Goal: Communication & Community: Ask a question

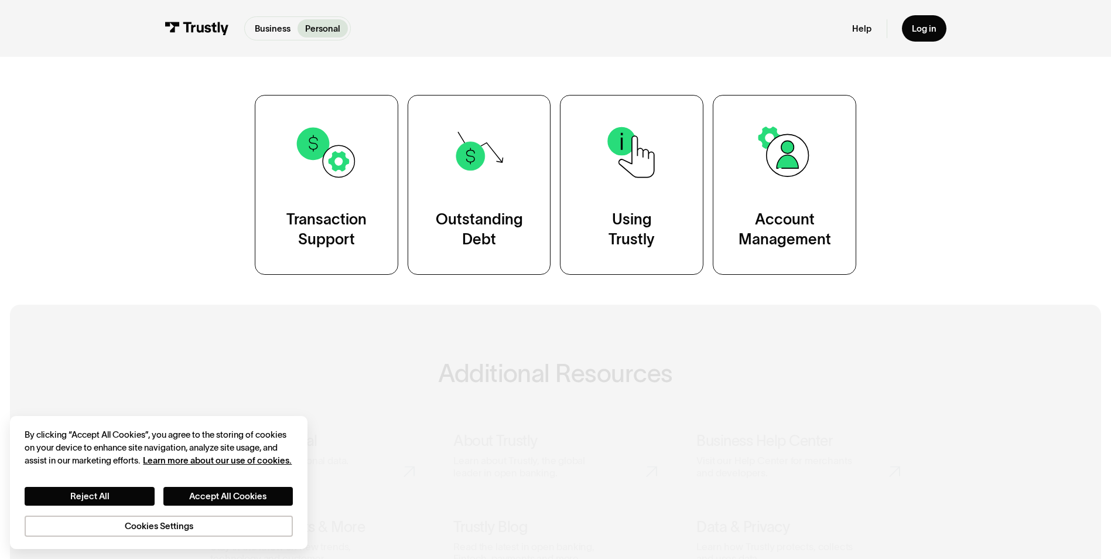
scroll to position [234, 0]
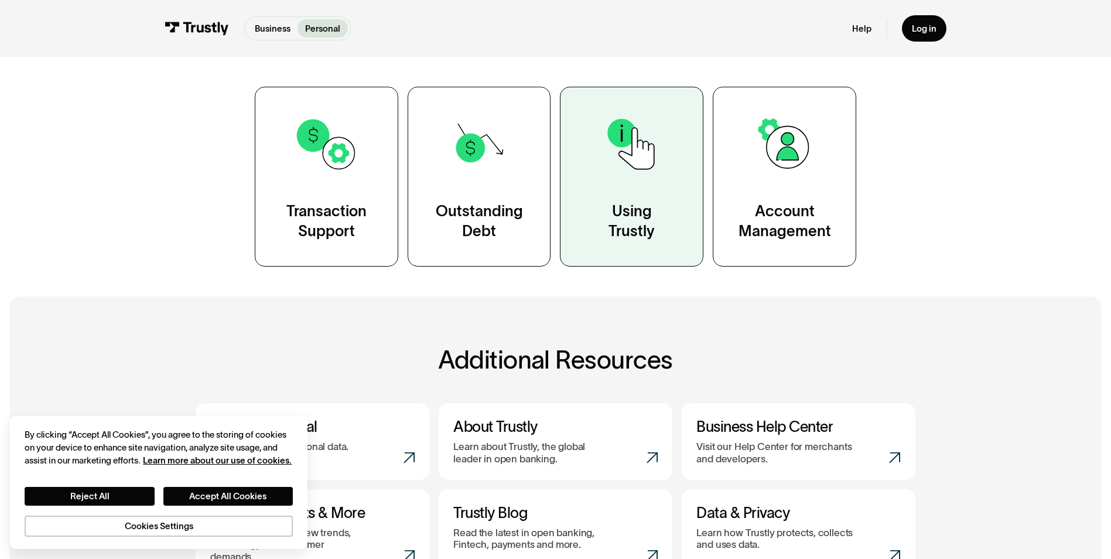
click at [631, 218] on div "Using Trustly" at bounding box center [632, 222] width 46 height 40
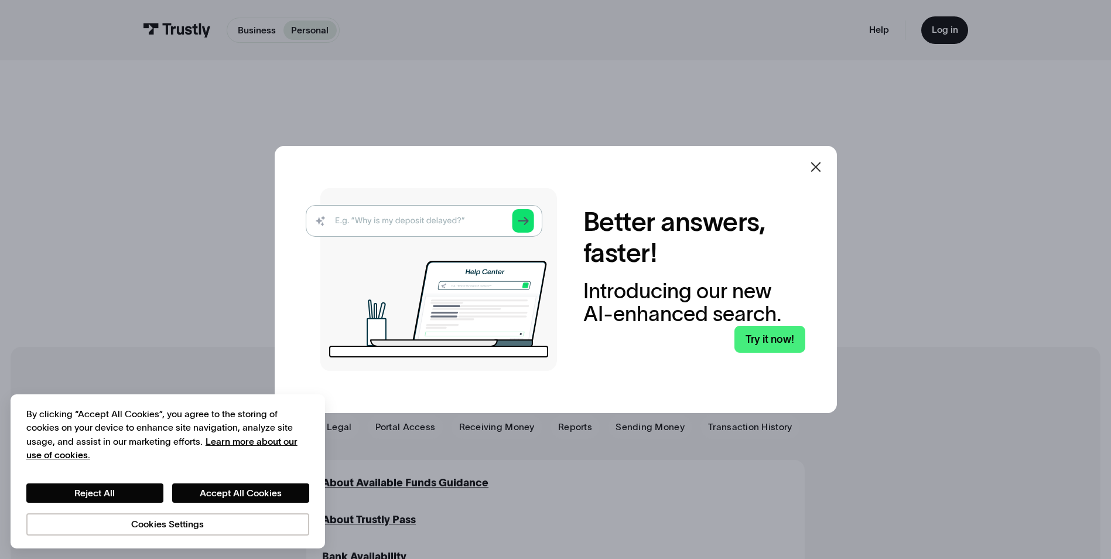
click at [819, 165] on icon at bounding box center [816, 167] width 14 height 14
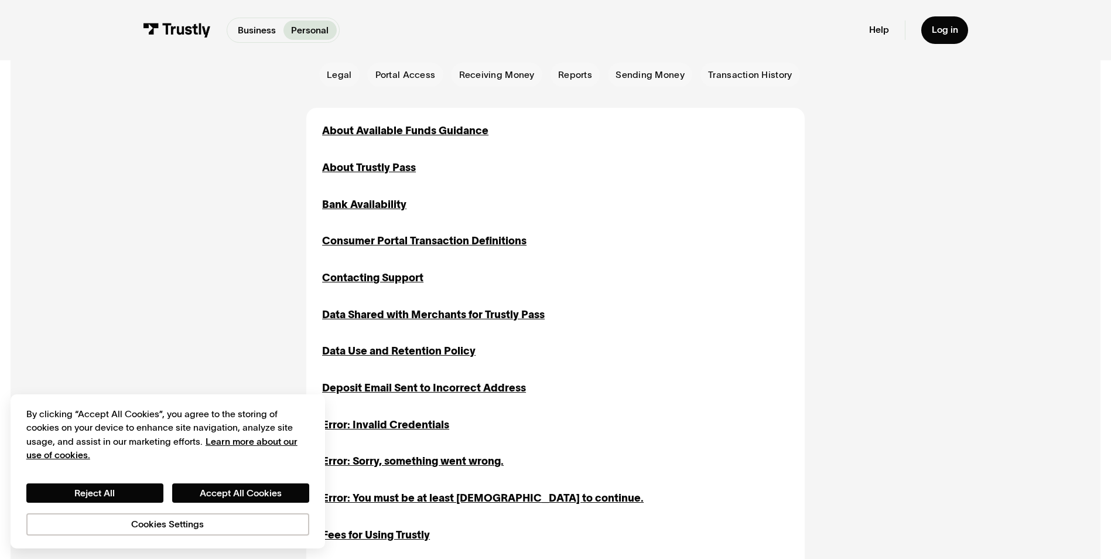
scroll to position [351, 0]
click at [365, 205] on div "Bank Availability" at bounding box center [364, 205] width 84 height 16
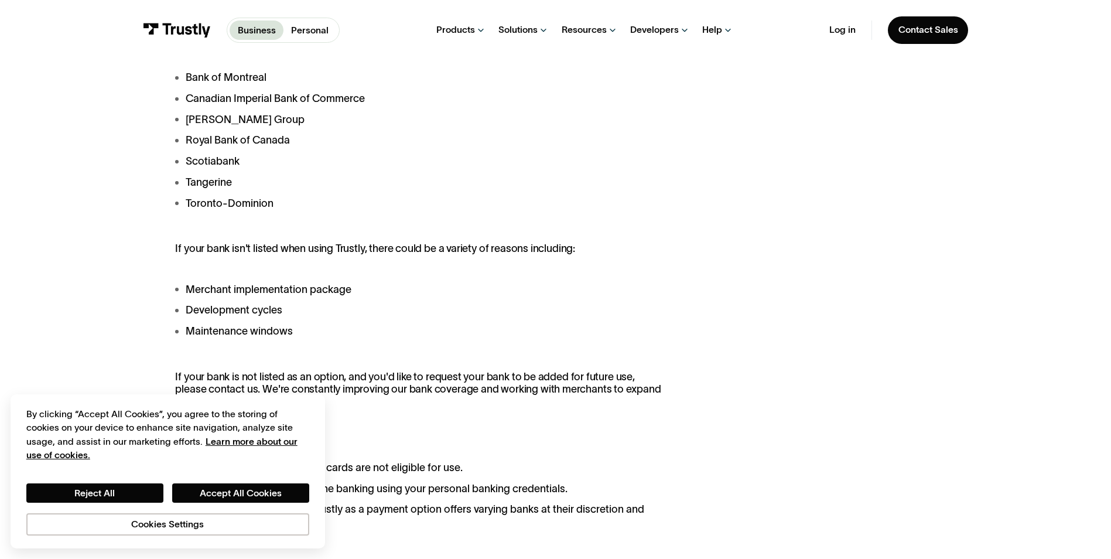
scroll to position [937, 0]
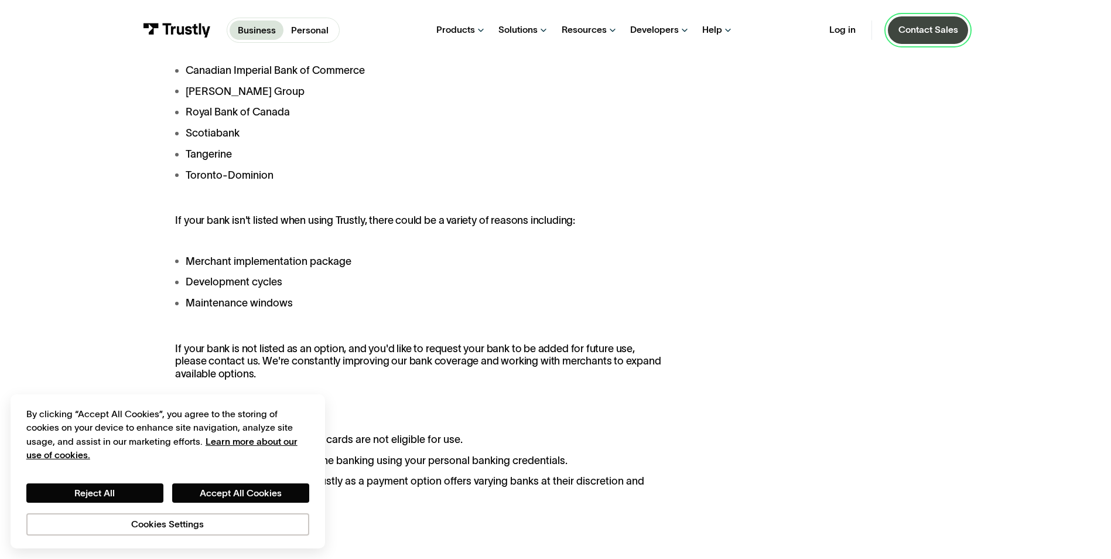
click at [941, 37] on link "Contact Sales" at bounding box center [928, 30] width 81 height 28
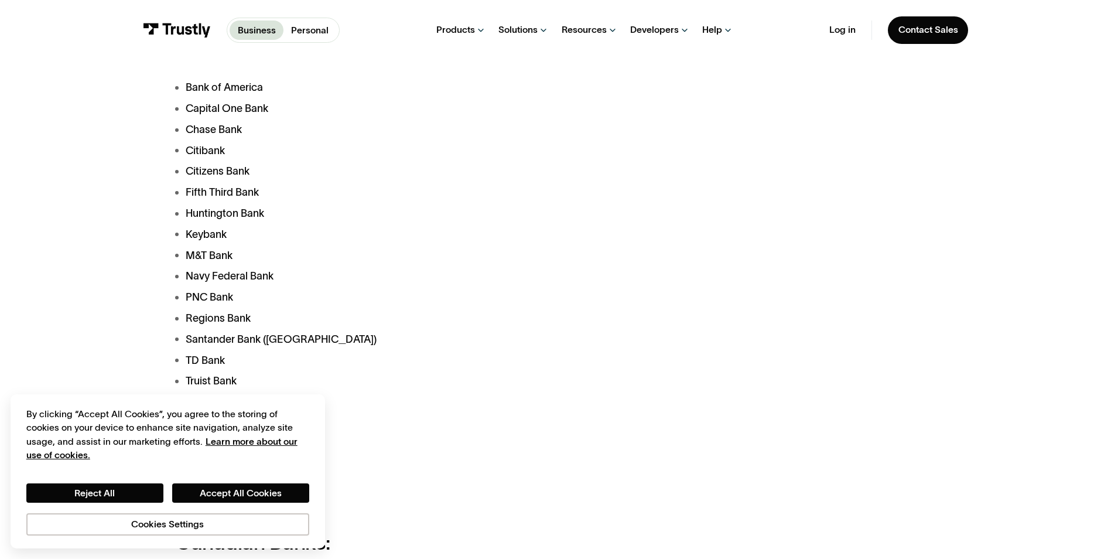
scroll to position [469, 0]
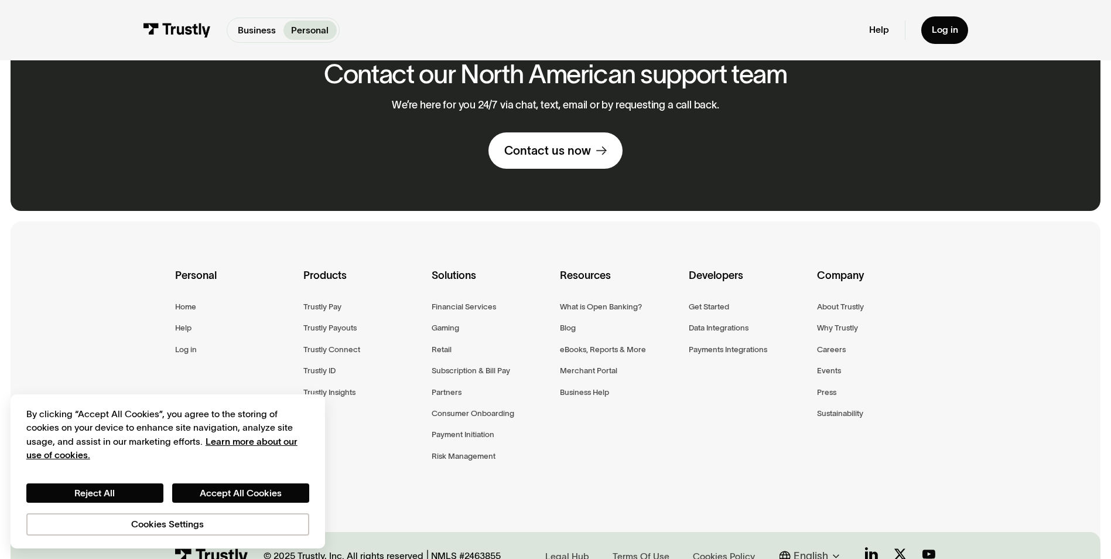
scroll to position [1582, 0]
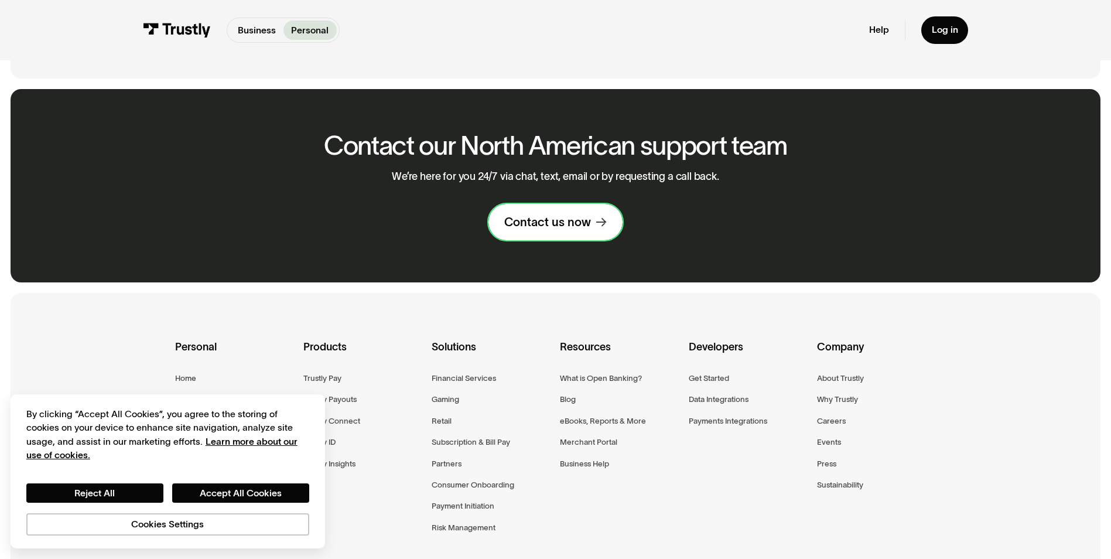
click at [588, 217] on link "Contact us now" at bounding box center [556, 222] width 134 height 36
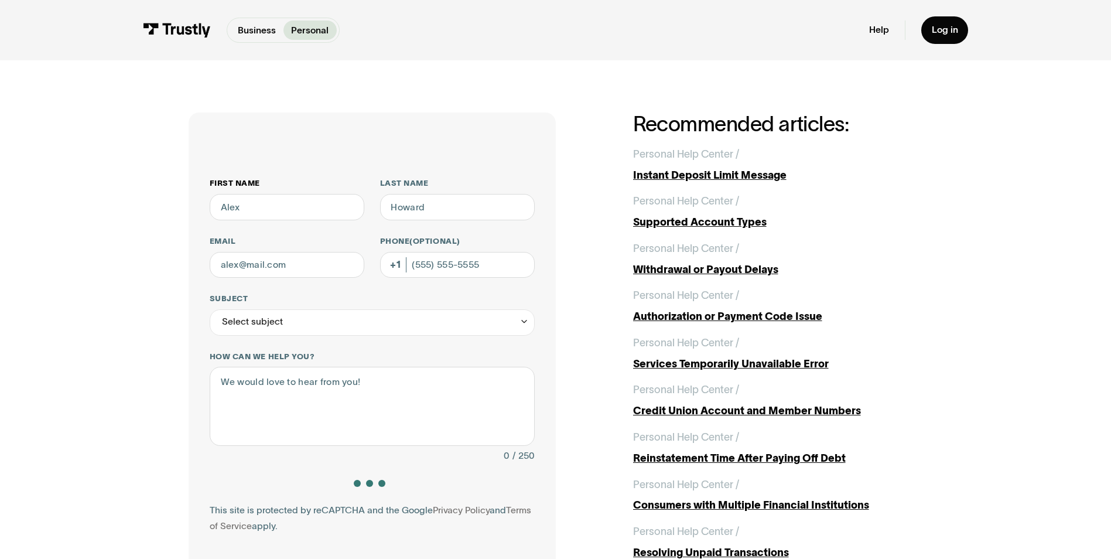
click at [279, 207] on input "First name" at bounding box center [287, 207] width 155 height 26
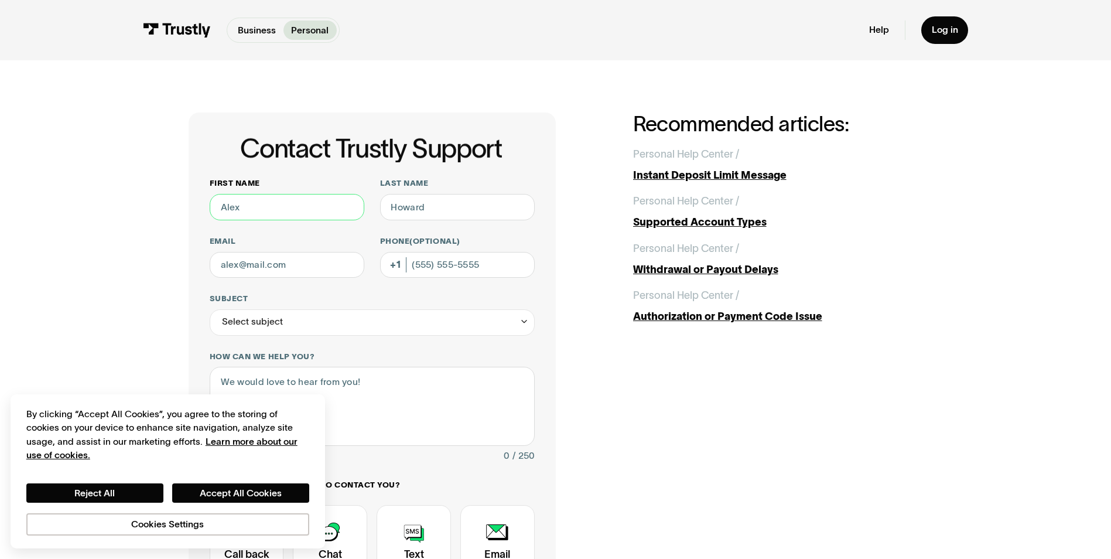
click at [291, 201] on input "First name" at bounding box center [287, 207] width 155 height 26
type input "Zachary"
type input "Suell"
type input "zachsuell@gmail.com"
type input "(615) 420-5448"
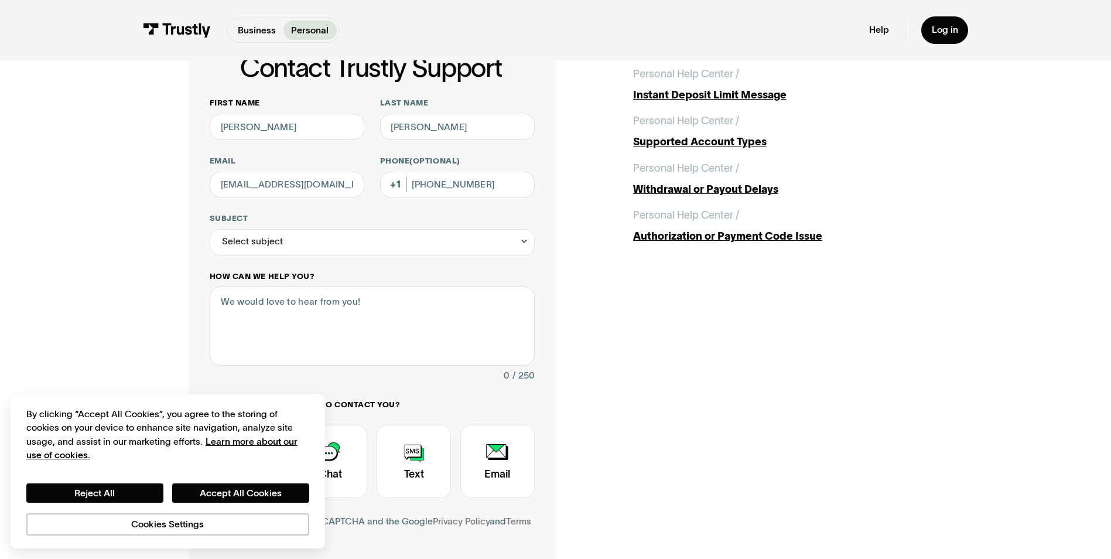
scroll to position [117, 0]
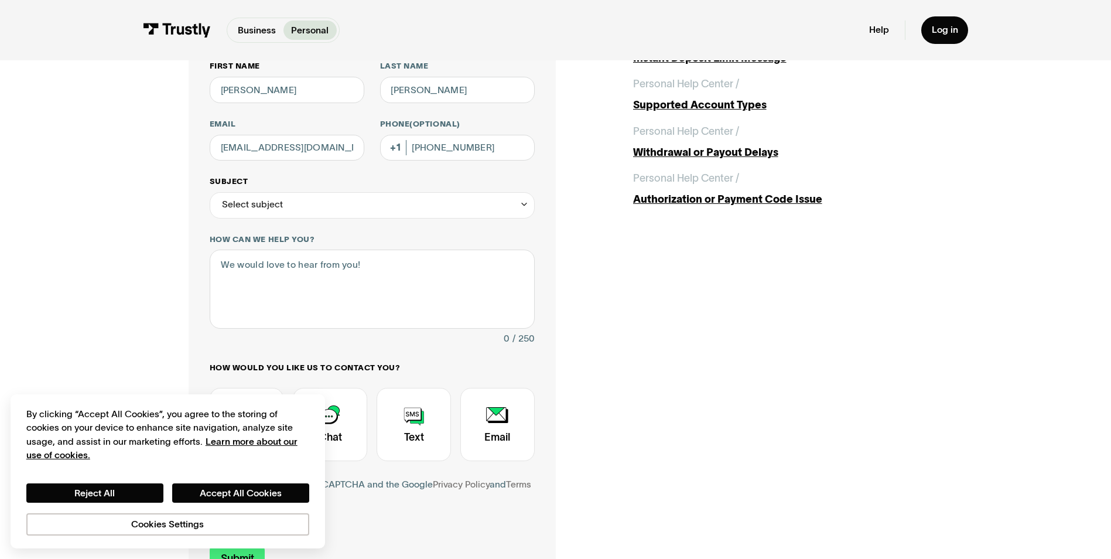
click at [379, 216] on div "Select subject" at bounding box center [372, 205] width 325 height 26
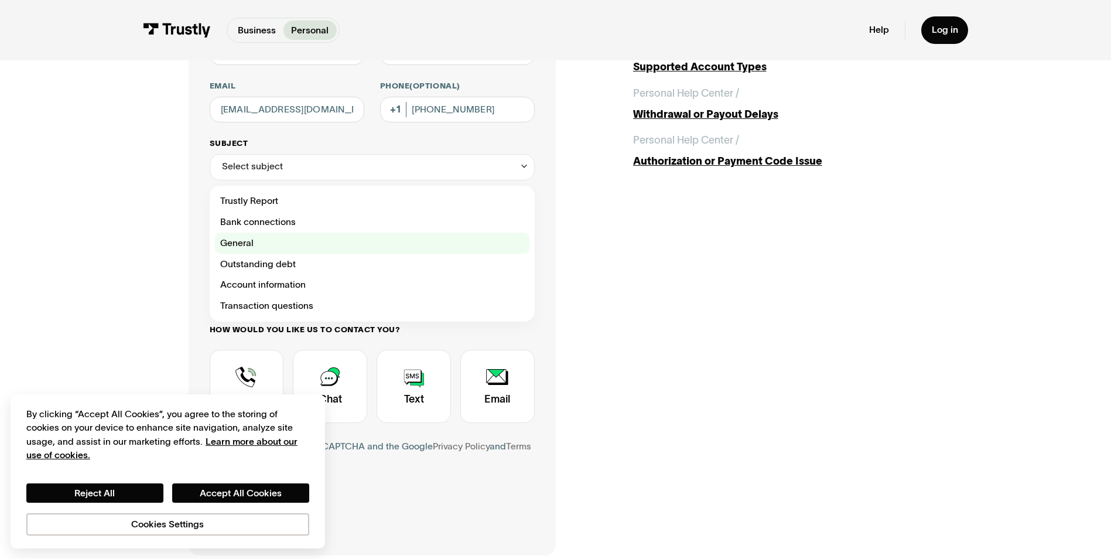
scroll to position [176, 0]
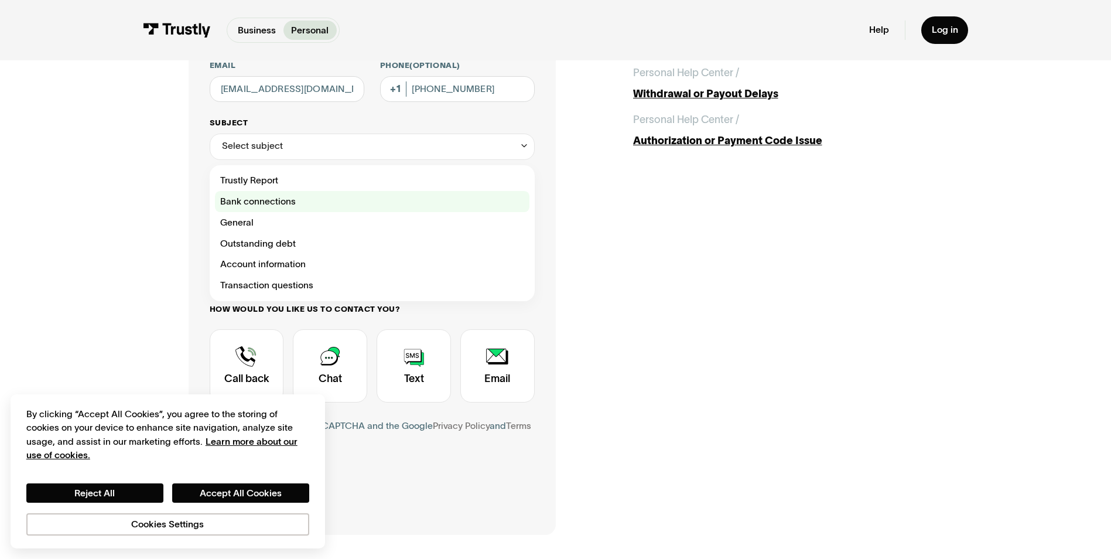
click at [356, 206] on div "Contact Trustly Support" at bounding box center [372, 201] width 315 height 21
type input "**********"
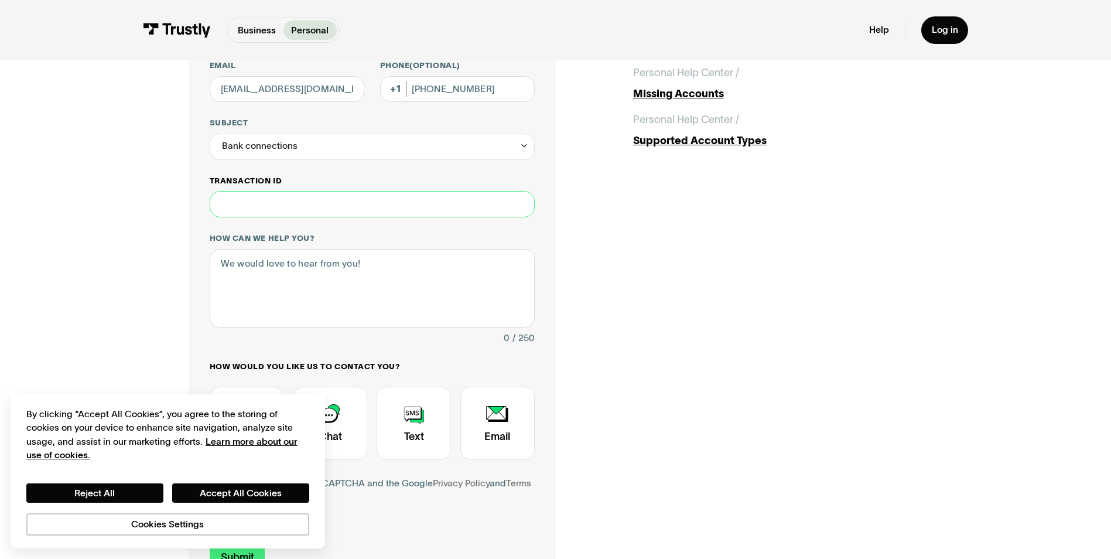
click at [366, 209] on input "Transaction ID" at bounding box center [372, 204] width 325 height 26
click at [400, 270] on textarea "How can we help you?" at bounding box center [372, 288] width 325 height 78
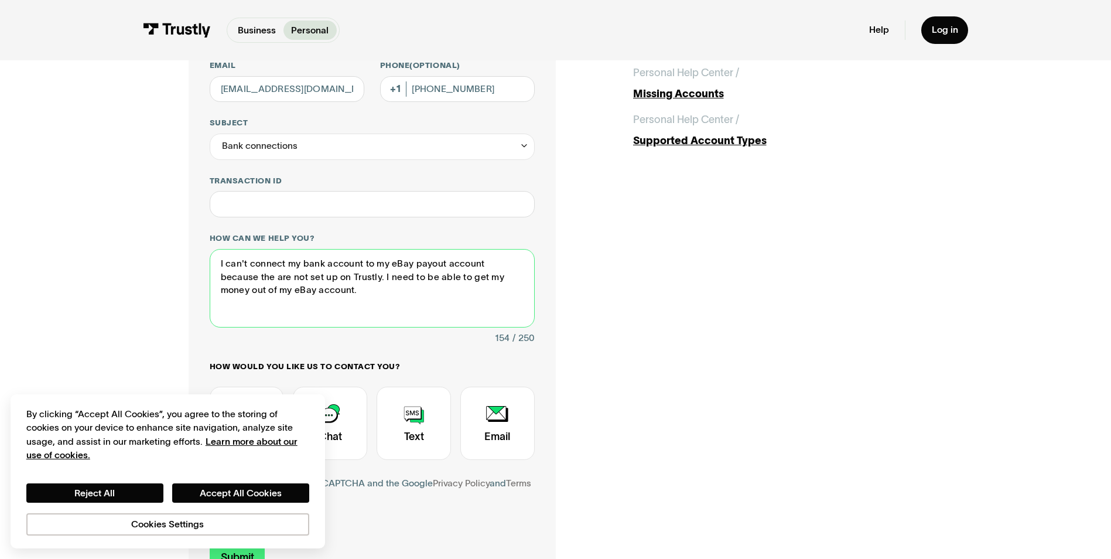
type textarea "I can't connect my bank account to my eBay payout account because the are not s…"
click at [661, 292] on div "**********" at bounding box center [556, 264] width 734 height 655
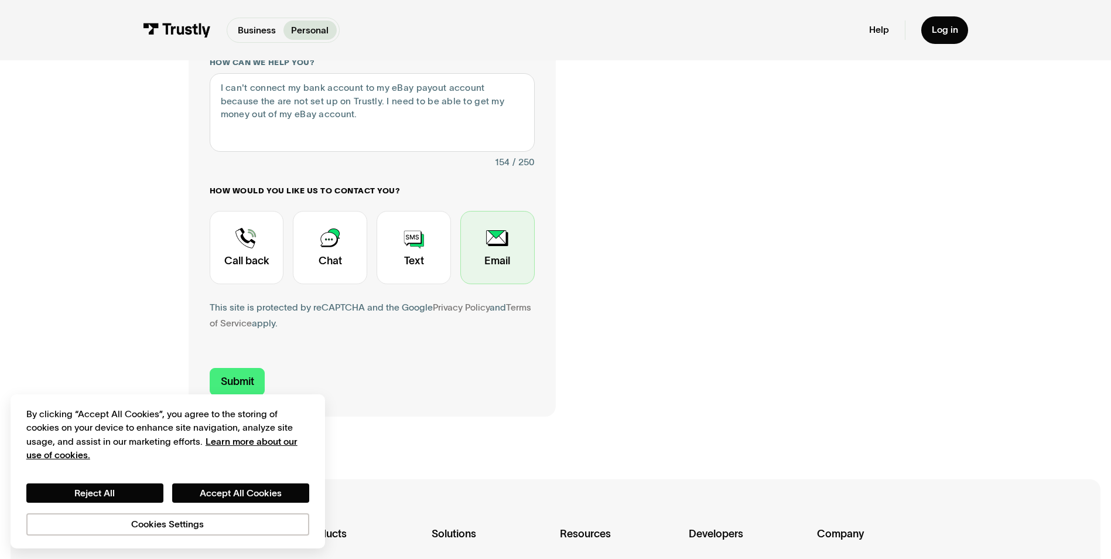
click at [487, 256] on div "Contact Trustly Support" at bounding box center [497, 247] width 74 height 73
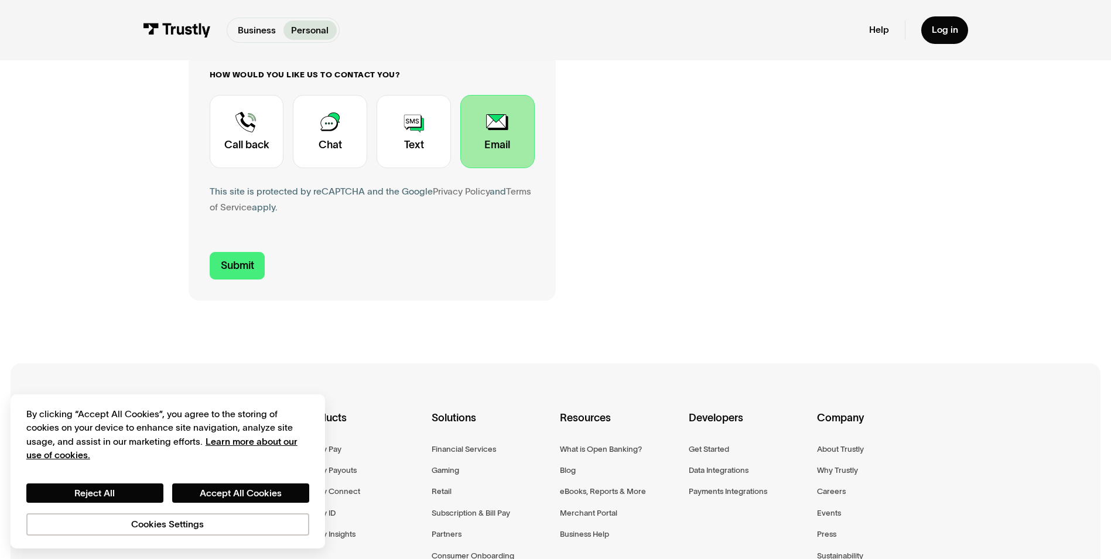
scroll to position [469, 0]
click at [247, 267] on input "Submit" at bounding box center [238, 265] width 56 height 28
type input "+16154205448"
